Goal: Information Seeking & Learning: Learn about a topic

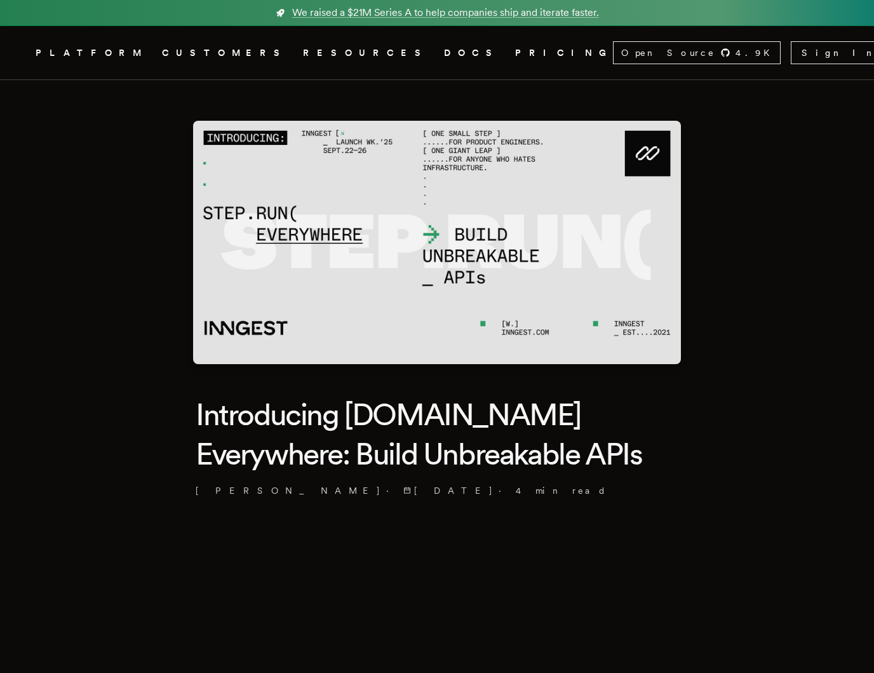
click at [318, 220] on img at bounding box center [437, 242] width 488 height 243
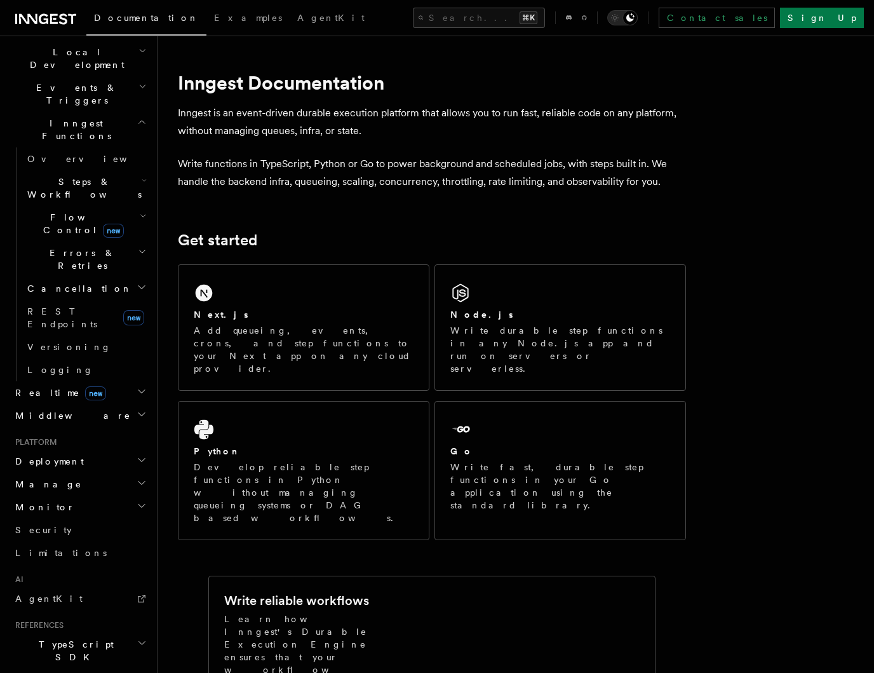
scroll to position [369, 0]
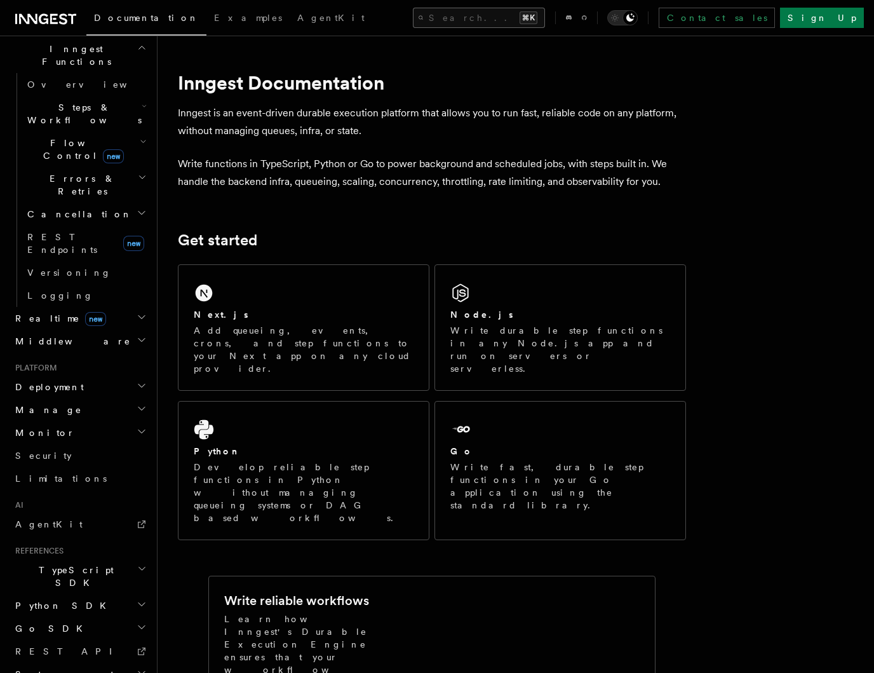
click at [443, 17] on button "Search... ⌘K" at bounding box center [479, 18] width 132 height 20
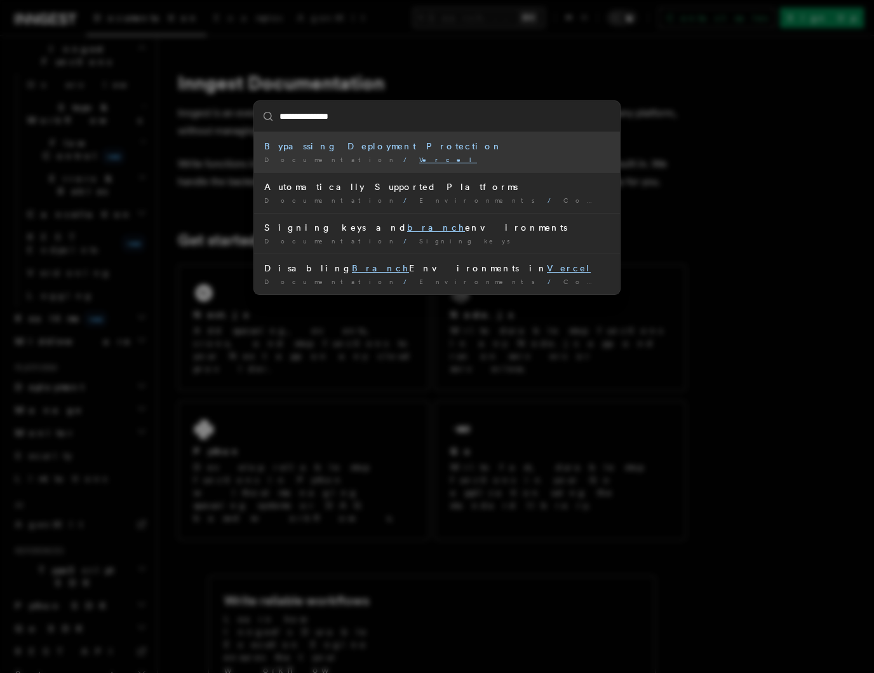
type input "**********"
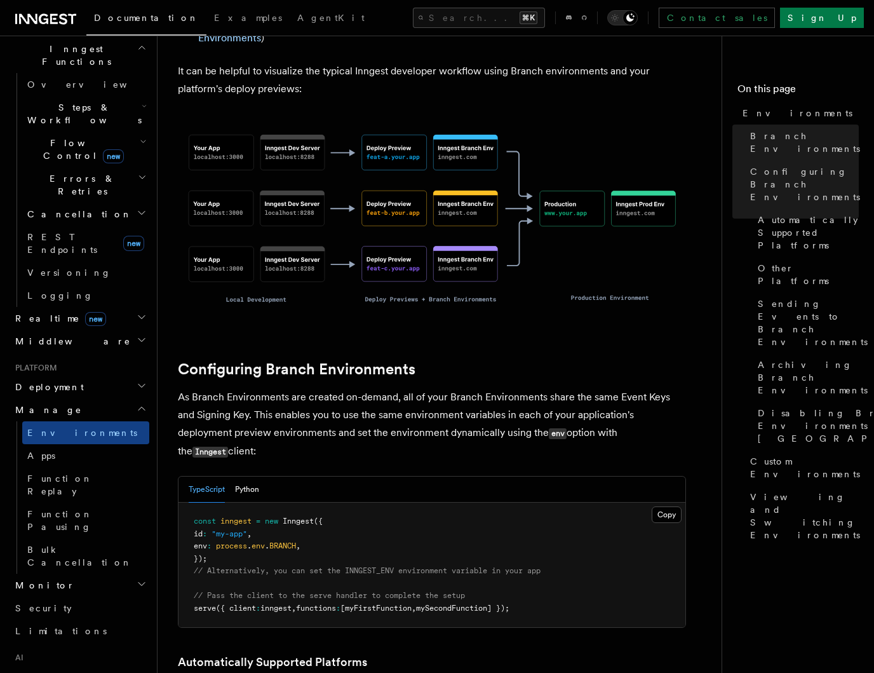
scroll to position [944, 0]
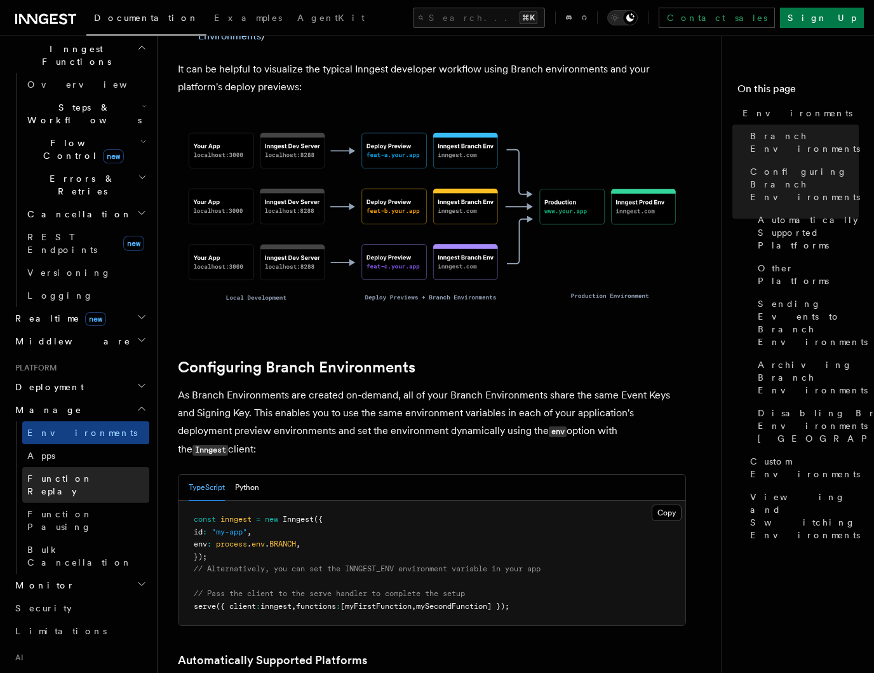
click at [70, 467] on link "Function Replay" at bounding box center [85, 485] width 127 height 36
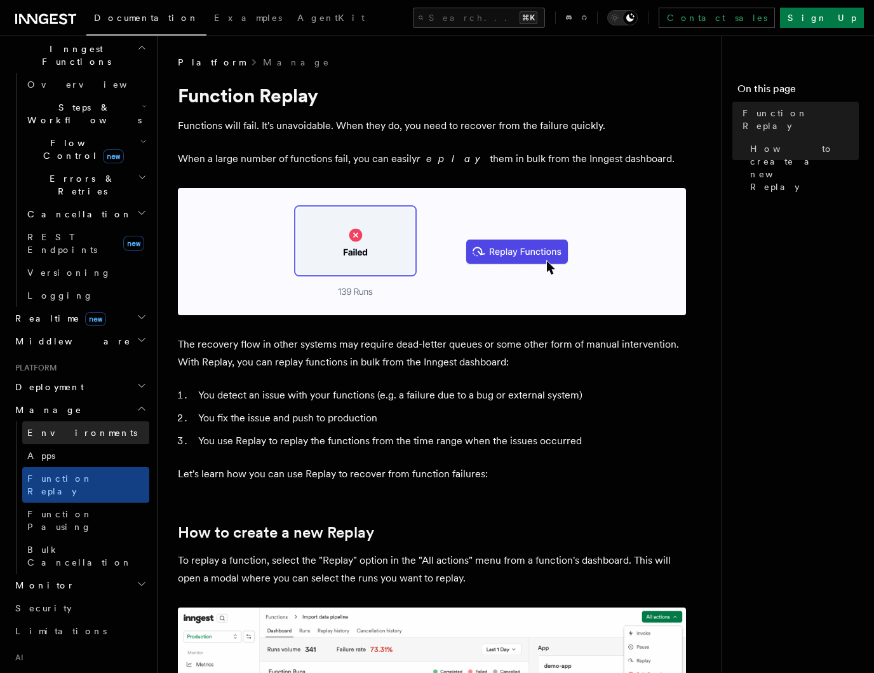
click at [50, 421] on link "Environments" at bounding box center [85, 432] width 127 height 23
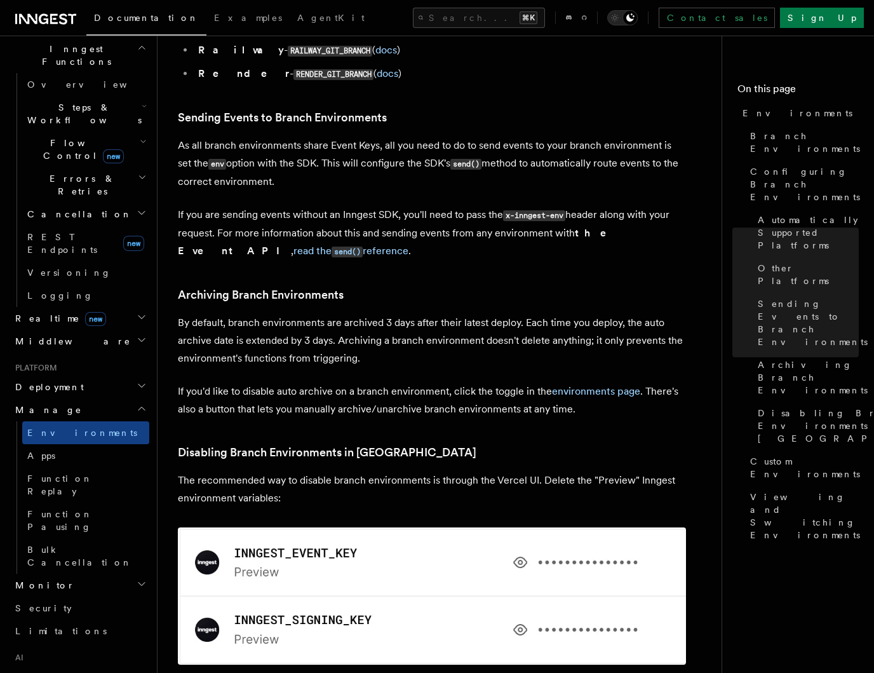
scroll to position [1977, 0]
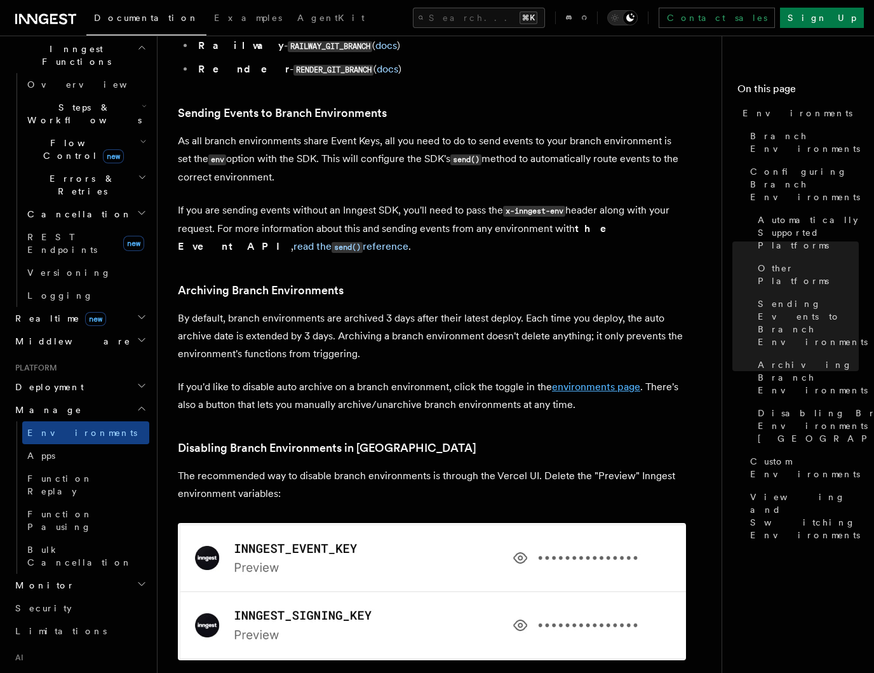
click at [605, 381] on link "environments page" at bounding box center [596, 387] width 88 height 12
